Goal: Check status: Check status

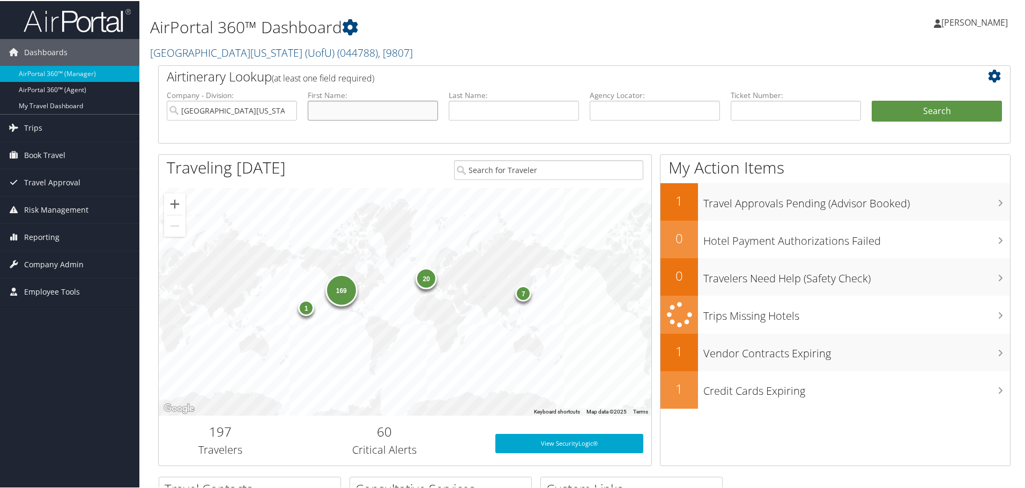
click at [329, 110] on input "text" at bounding box center [373, 110] width 130 height 20
type input "christine"
type input "[PERSON_NAME]"
click at [934, 106] on button "Search" at bounding box center [937, 110] width 130 height 21
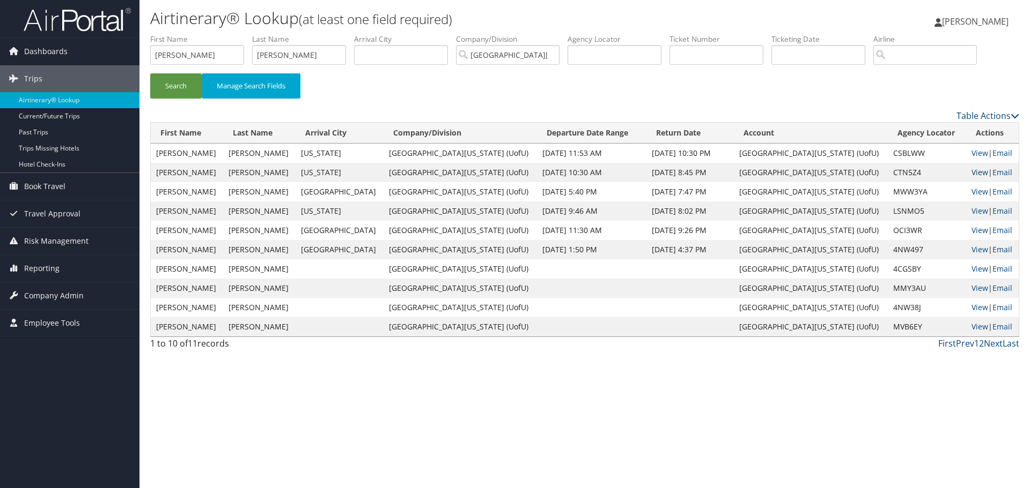
click at [971, 174] on link "View" at bounding box center [979, 172] width 17 height 10
click at [971, 153] on link "View" at bounding box center [979, 153] width 17 height 10
click at [49, 268] on span "Reporting" at bounding box center [41, 268] width 35 height 27
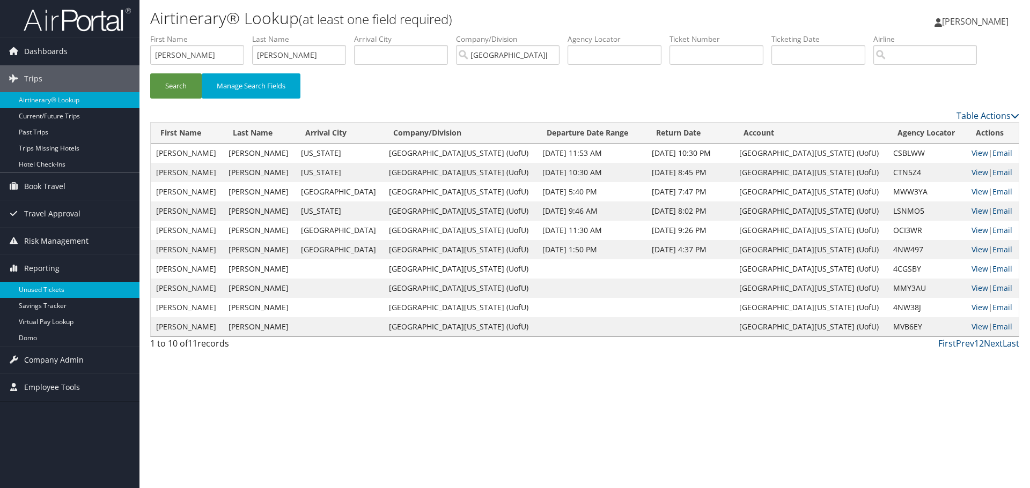
click at [47, 291] on link "Unused Tickets" at bounding box center [69, 290] width 139 height 16
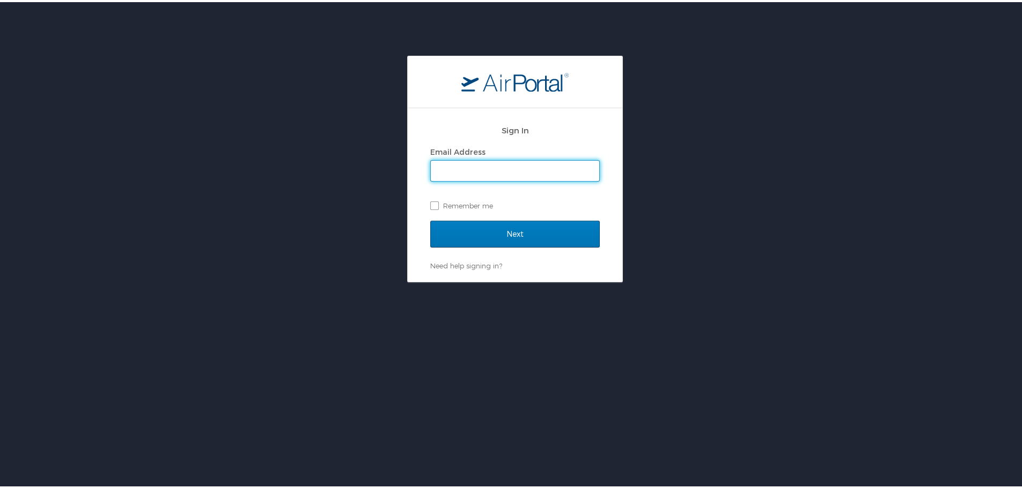
type input "[PERSON_NAME][EMAIL_ADDRESS][PERSON_NAME][DOMAIN_NAME]"
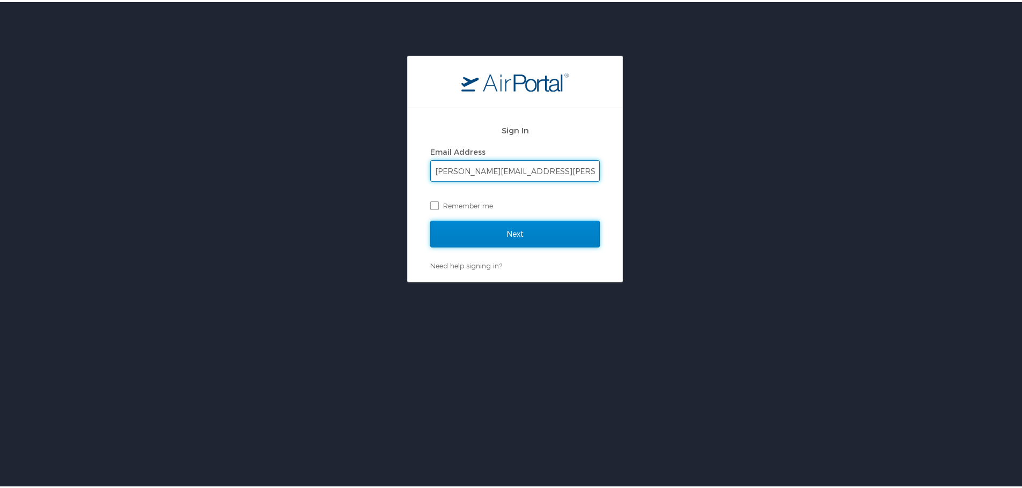
click at [492, 230] on input "Next" at bounding box center [514, 232] width 169 height 27
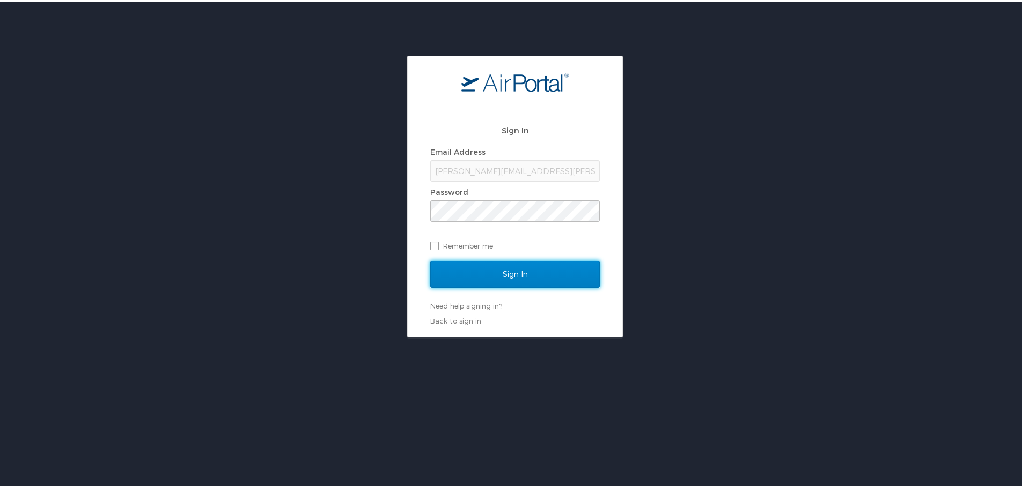
click at [501, 270] on input "Sign In" at bounding box center [514, 272] width 169 height 27
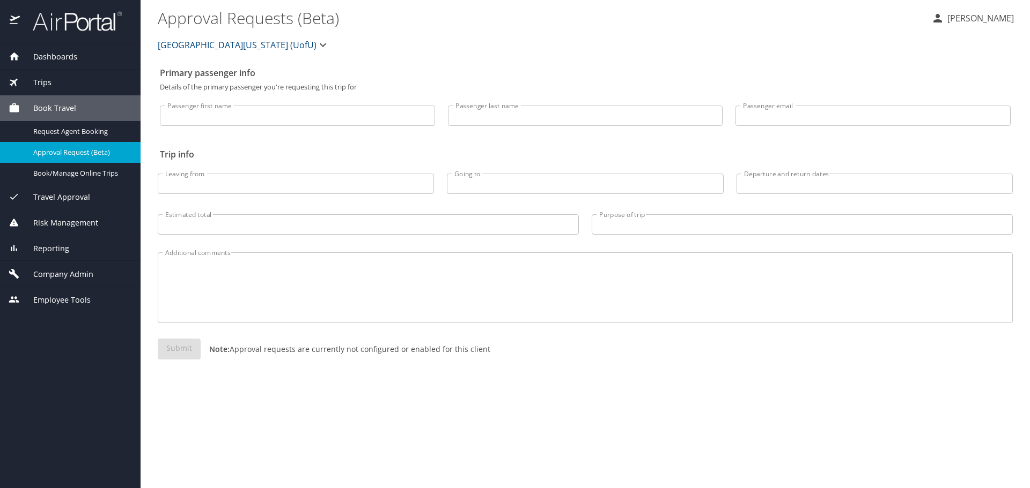
click at [58, 246] on span "Reporting" at bounding box center [44, 249] width 49 height 12
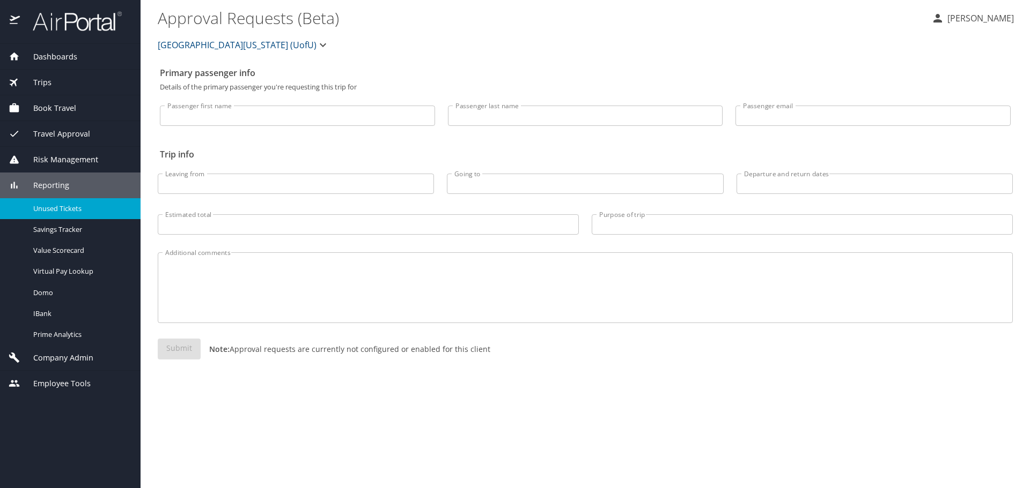
click at [58, 208] on span "Unused Tickets" at bounding box center [80, 209] width 94 height 10
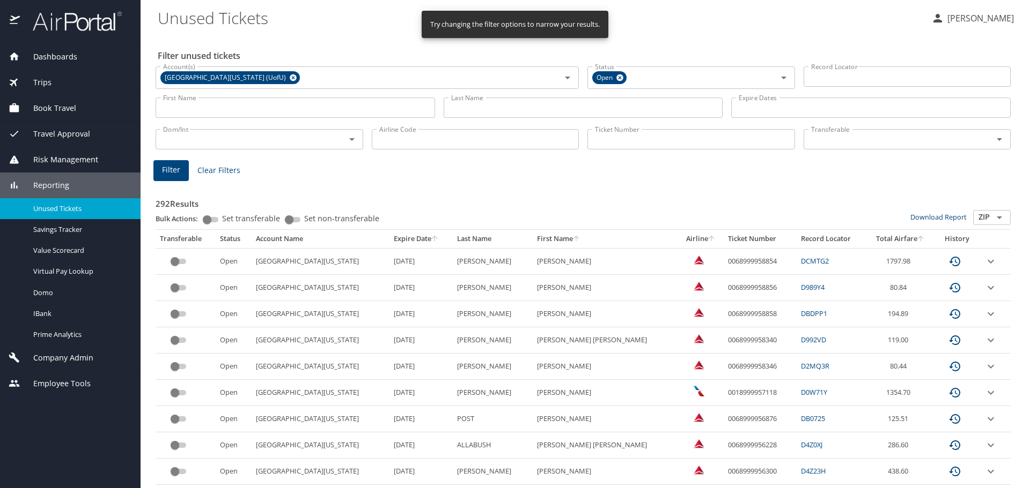
click at [625, 140] on input "Ticket Number" at bounding box center [691, 139] width 208 height 20
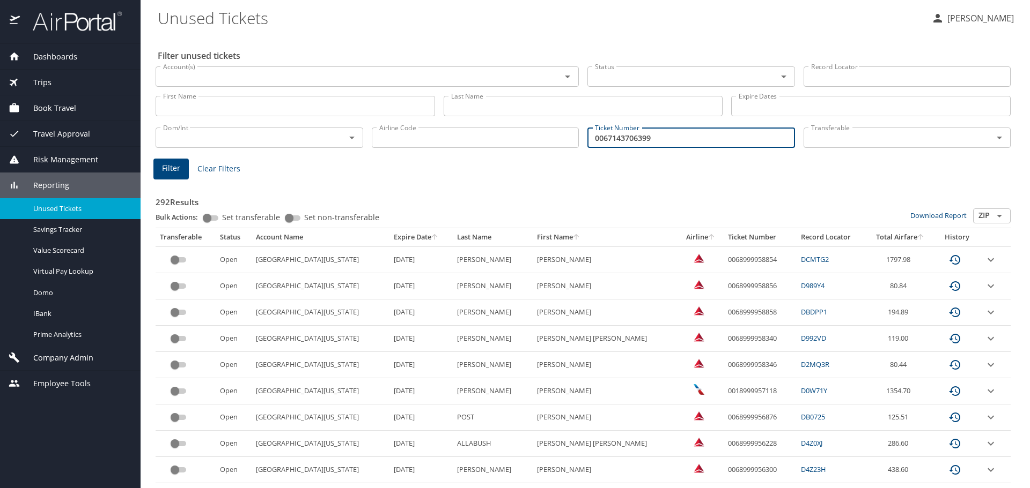
type input "0067143706399"
click at [173, 164] on span "Filter" at bounding box center [171, 168] width 18 height 13
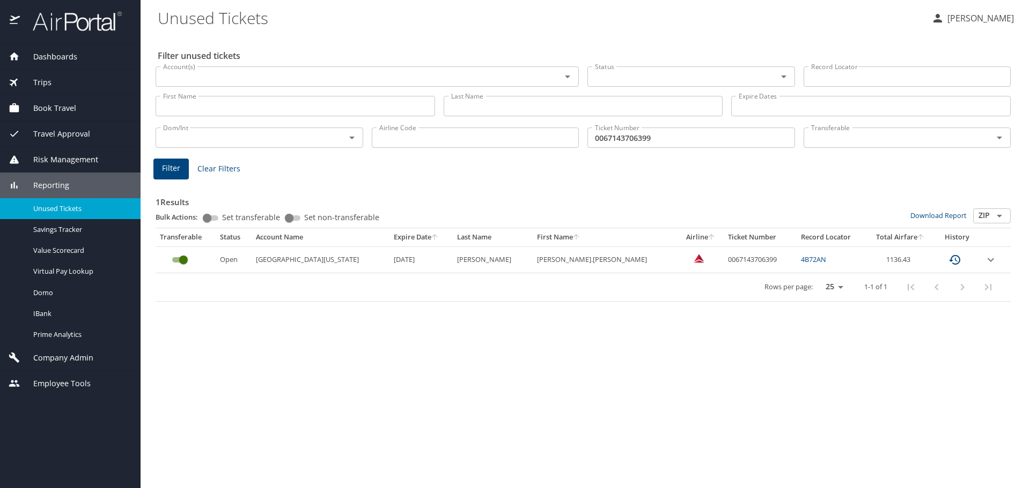
click at [801, 258] on link "4B72AN" at bounding box center [813, 260] width 25 height 10
click at [58, 62] on span "Dashboards" at bounding box center [48, 57] width 57 height 12
